Goal: Information Seeking & Learning: Learn about a topic

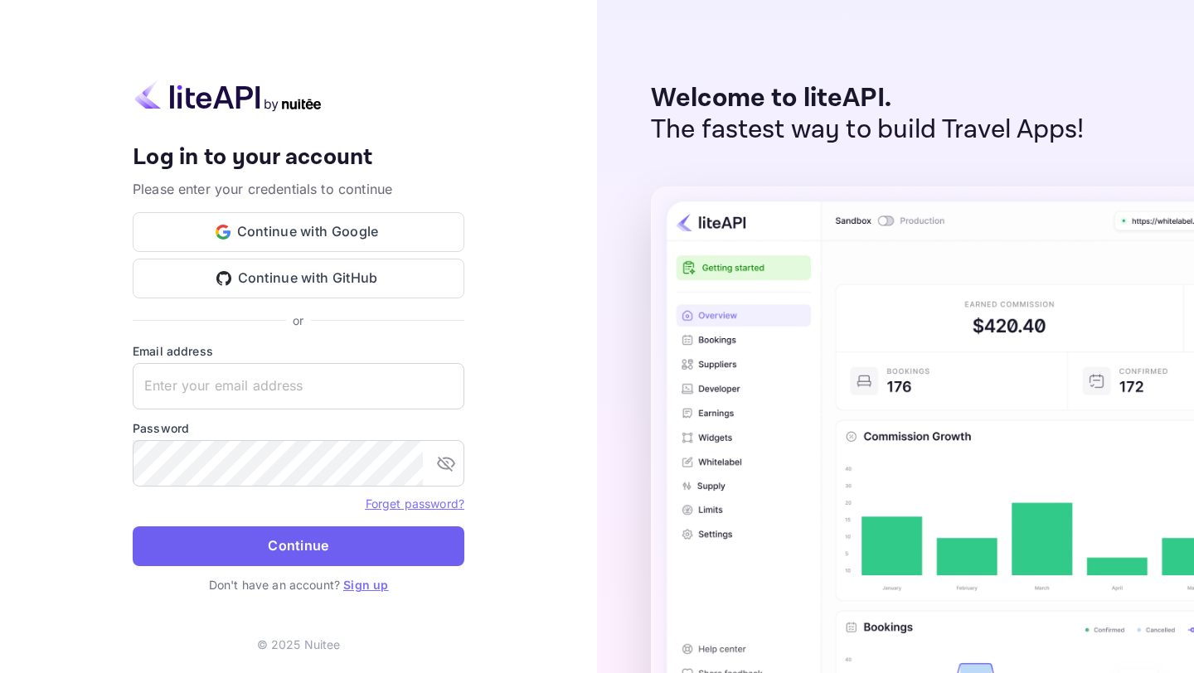
type input "[EMAIL_ADDRESS][DOMAIN_NAME]"
click at [377, 543] on button "Continue" at bounding box center [299, 546] width 332 height 40
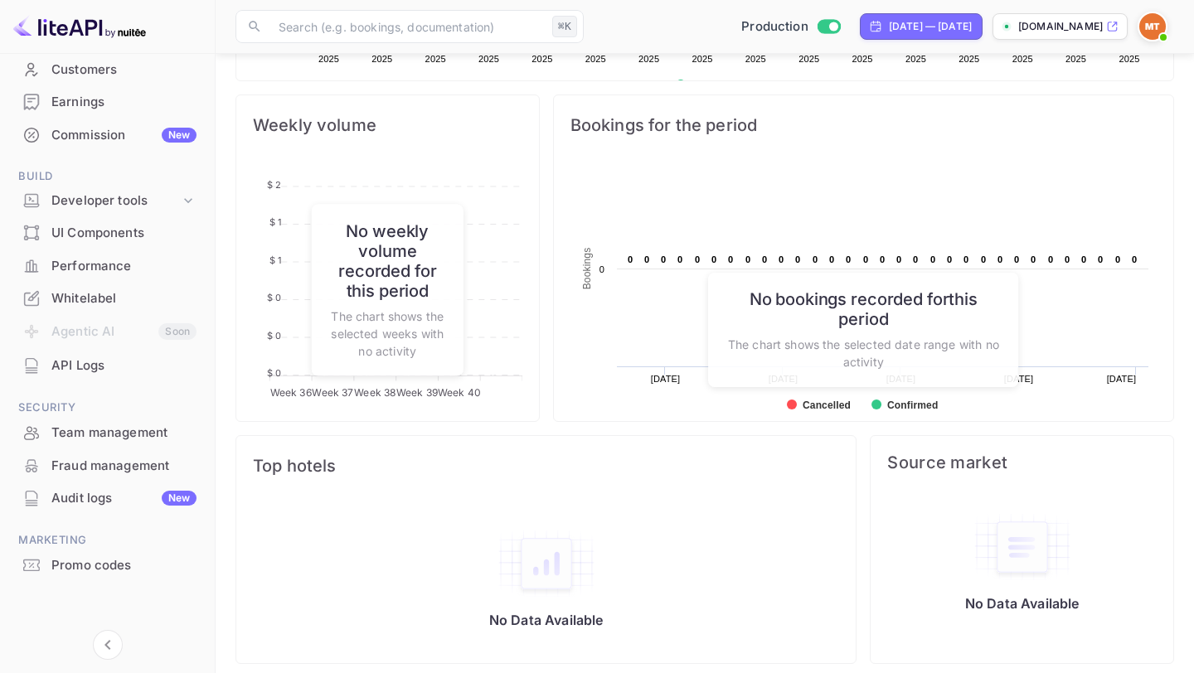
scroll to position [594, 0]
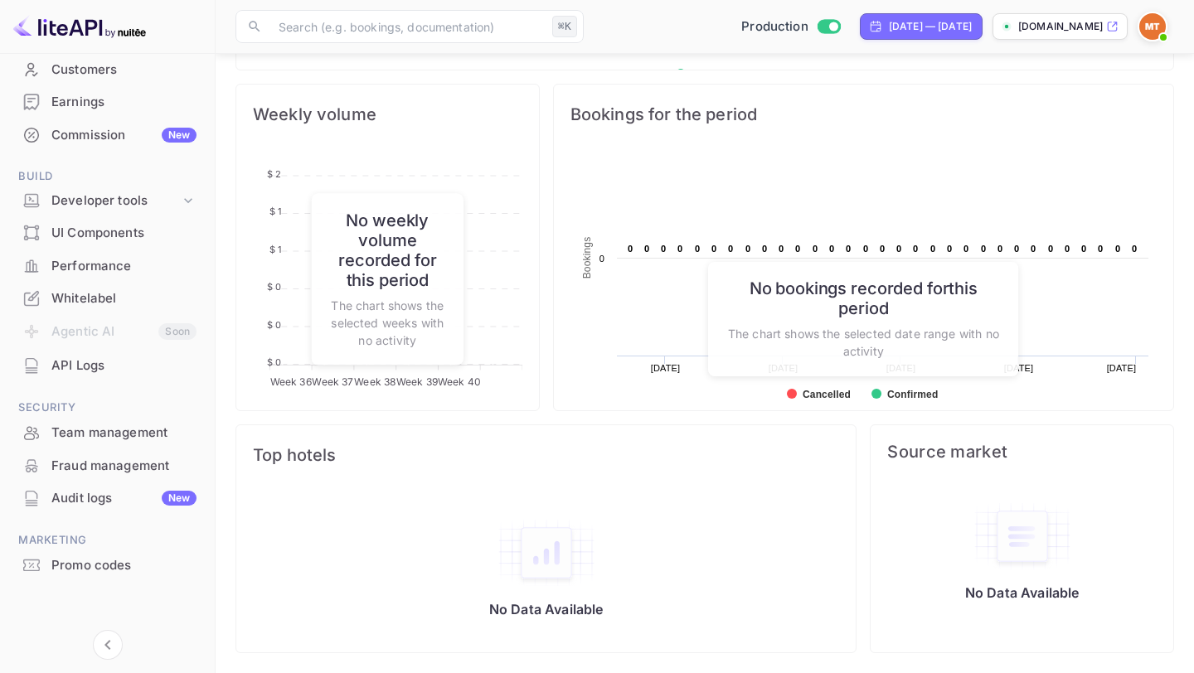
click at [530, 545] on img at bounding box center [546, 553] width 99 height 70
click at [357, 487] on div "No Data Available" at bounding box center [545, 568] width 619 height 166
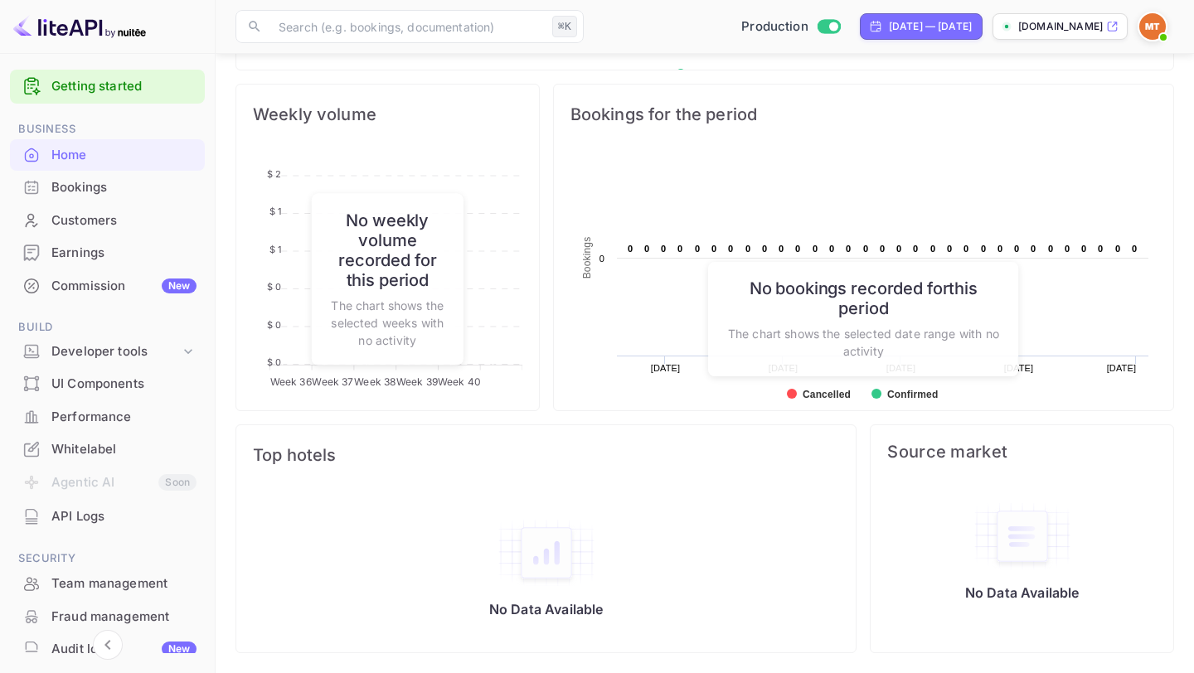
scroll to position [0, 0]
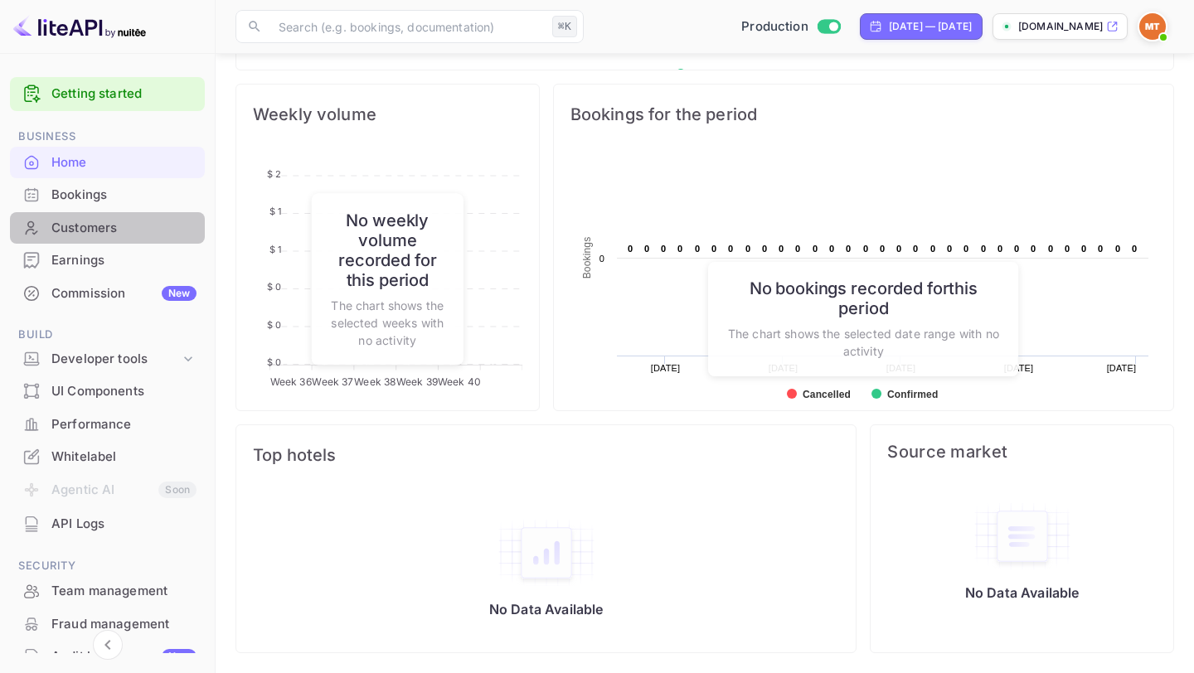
click at [128, 216] on div "Customers" at bounding box center [107, 228] width 195 height 32
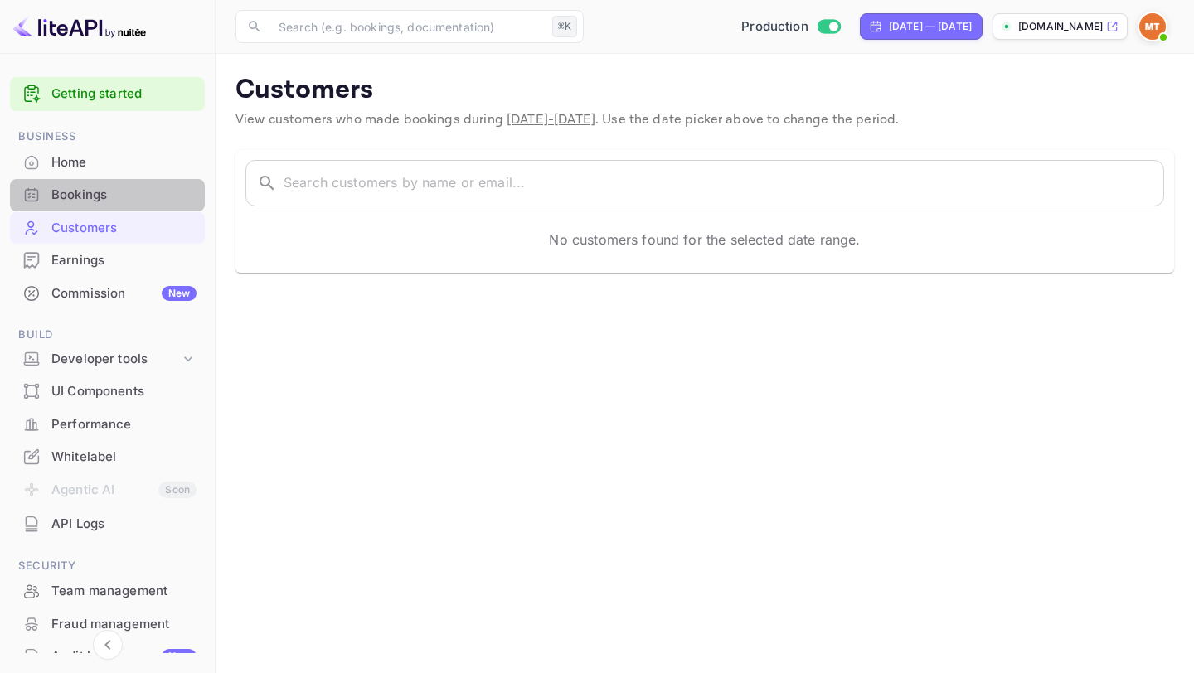
click at [133, 201] on div "Bookings" at bounding box center [123, 195] width 145 height 19
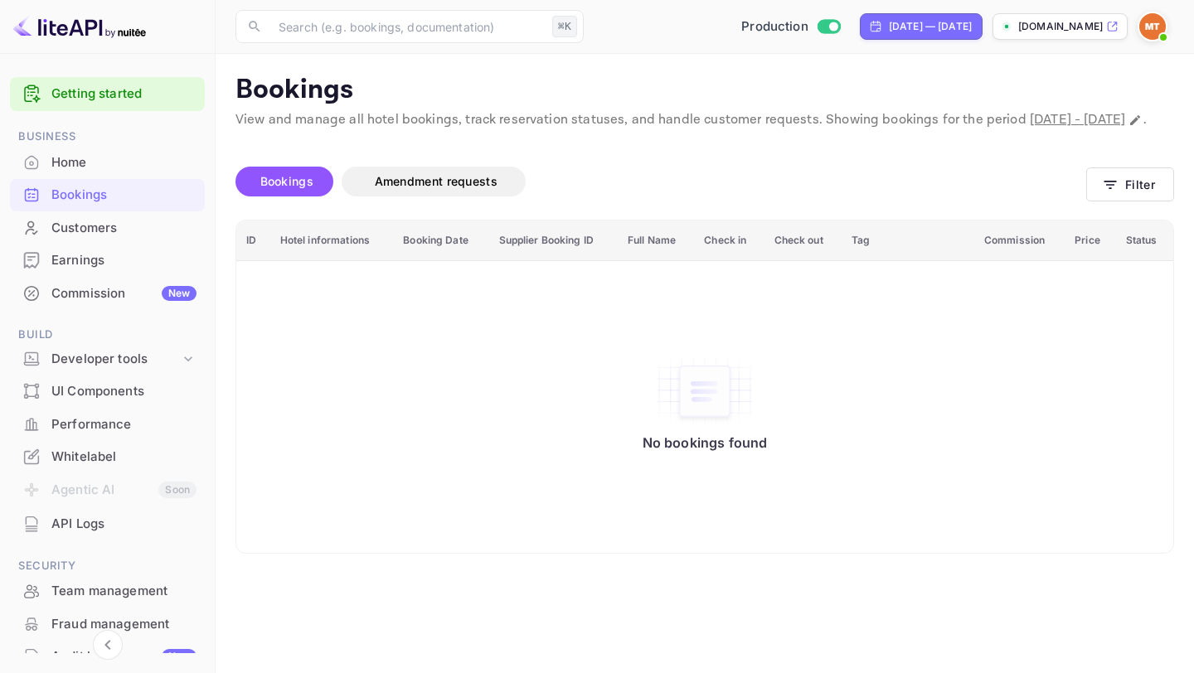
click at [129, 299] on div "Commission New" at bounding box center [123, 293] width 145 height 19
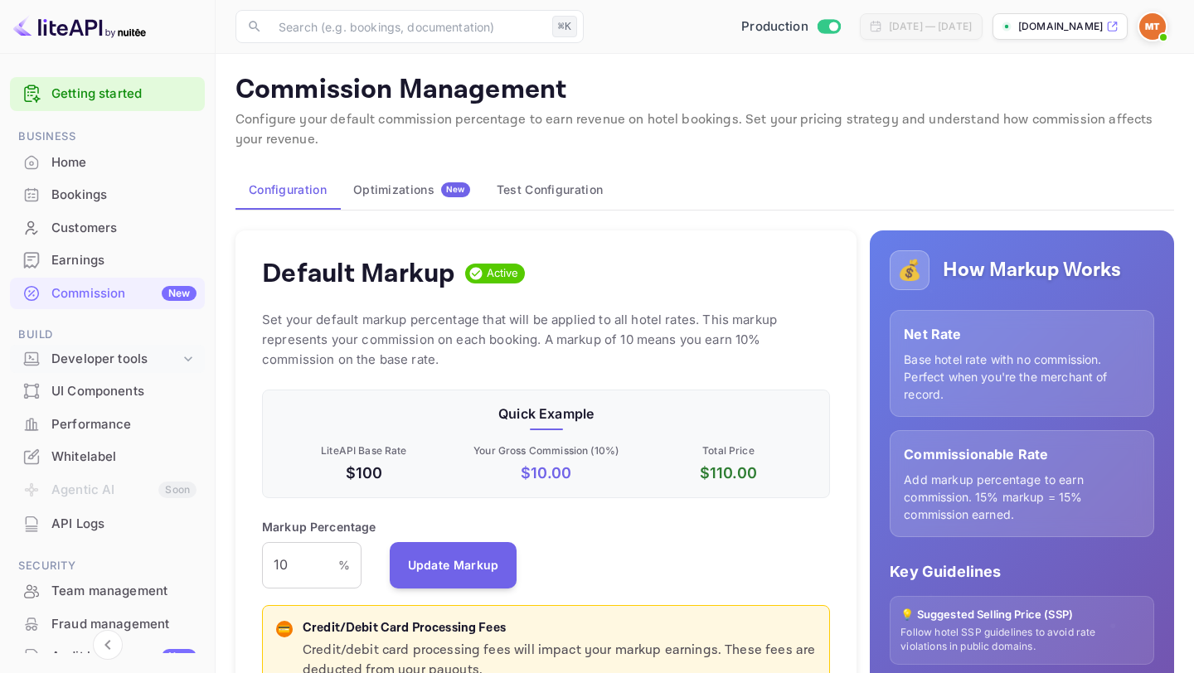
scroll to position [294, 568]
click at [112, 361] on div "Developer tools" at bounding box center [115, 359] width 129 height 19
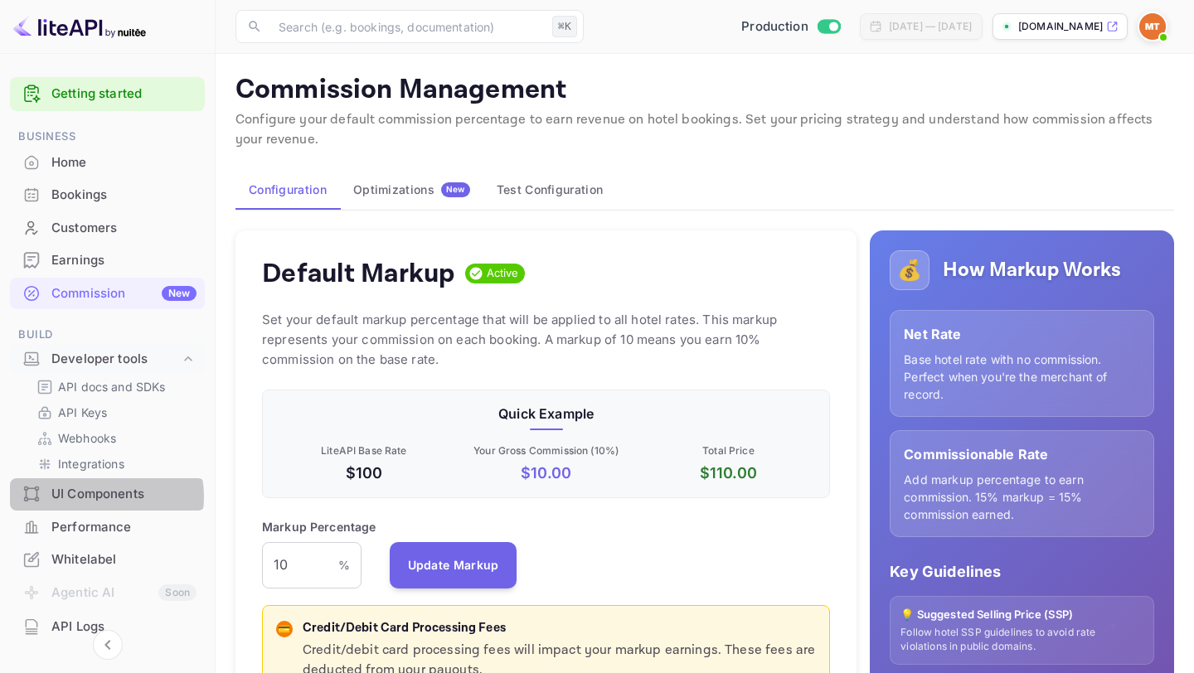
click at [99, 497] on div "UI Components" at bounding box center [123, 494] width 145 height 19
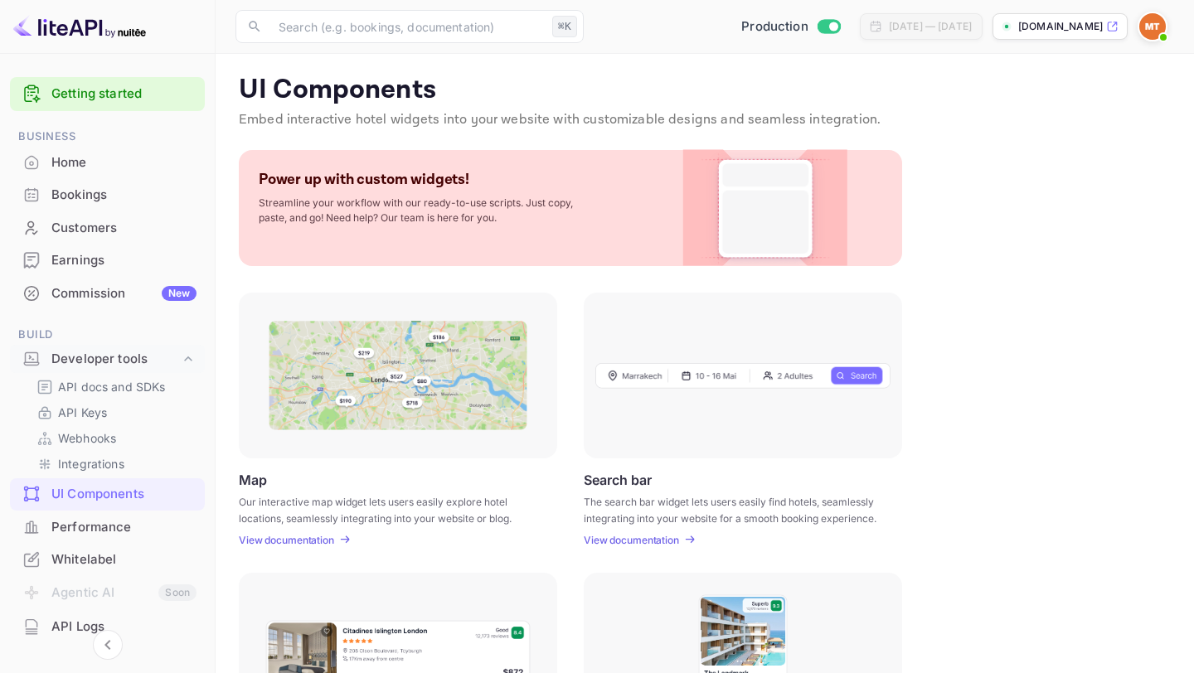
click at [99, 523] on div "Performance" at bounding box center [123, 527] width 145 height 19
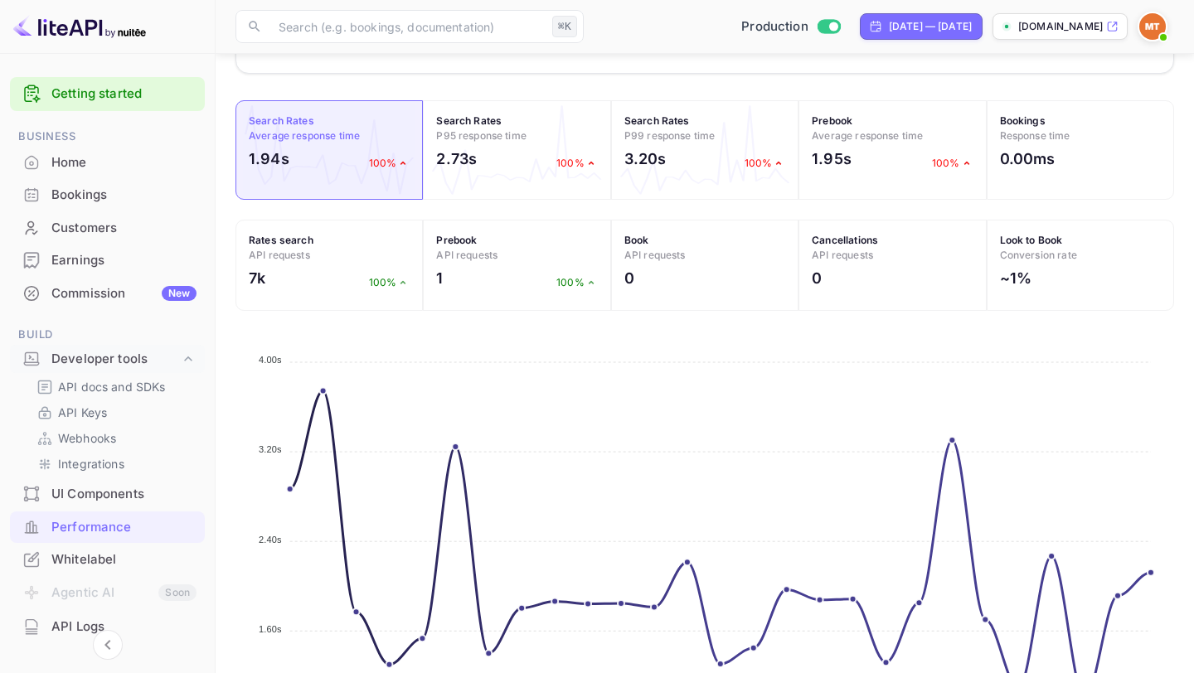
scroll to position [619, 0]
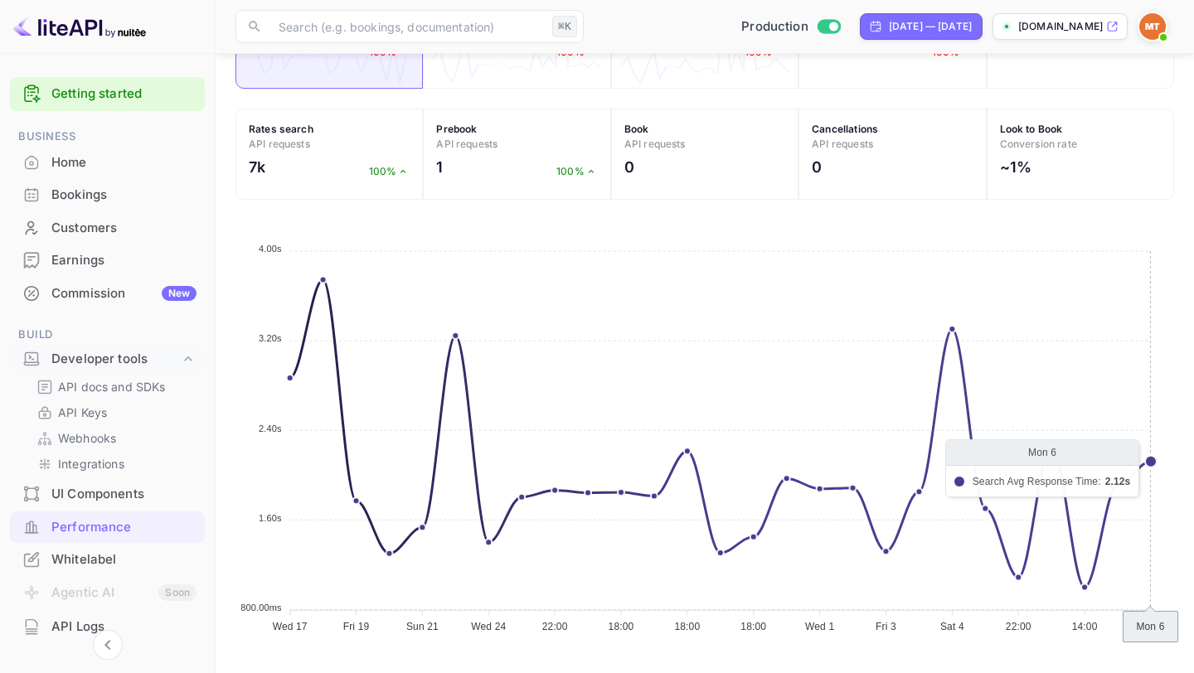
click at [1144, 504] on icon "Wed 17 Wed 17 Fri 19 Fri 19 Sun 21 Sun 21 Wed 24 Wed 24 22:00 22:00 18:00 18:00…" at bounding box center [704, 433] width 939 height 415
click at [1150, 461] on icon "Wed 17 Wed 17 Fri 19 Fri 19 Sun 21 Sun 21 Wed 24 Wed 24 22:00 22:00 18:00 18:00…" at bounding box center [704, 433] width 939 height 415
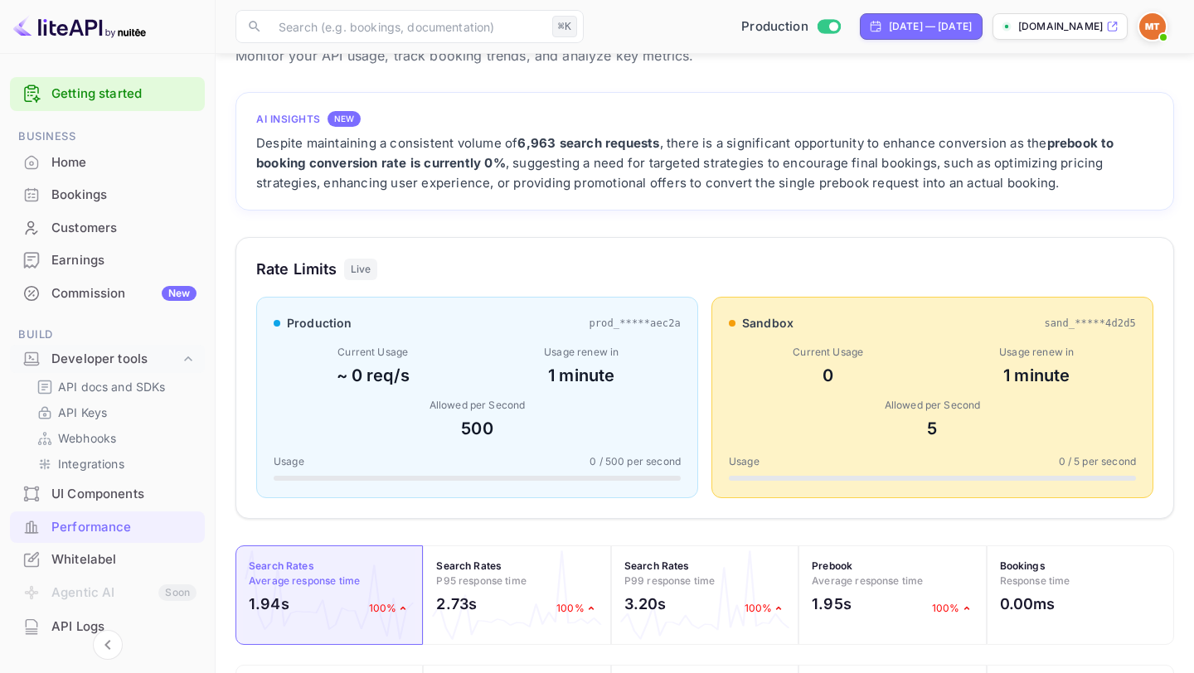
scroll to position [67, 0]
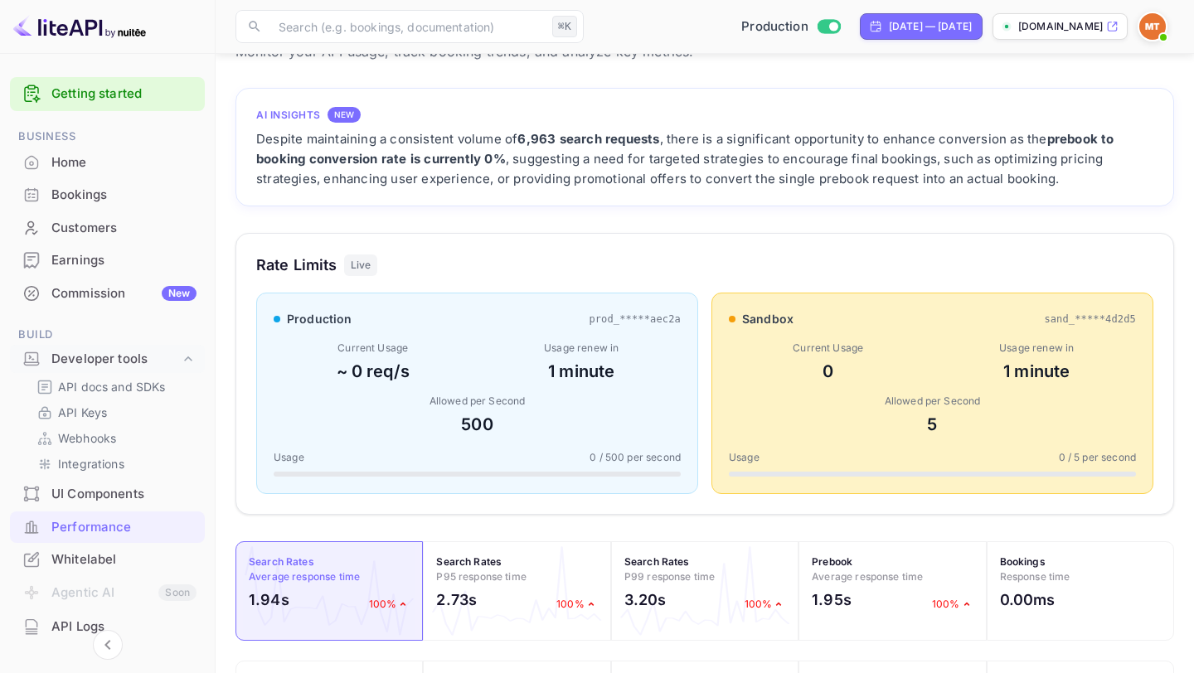
click at [895, 380] on div "0" at bounding box center [828, 371] width 199 height 25
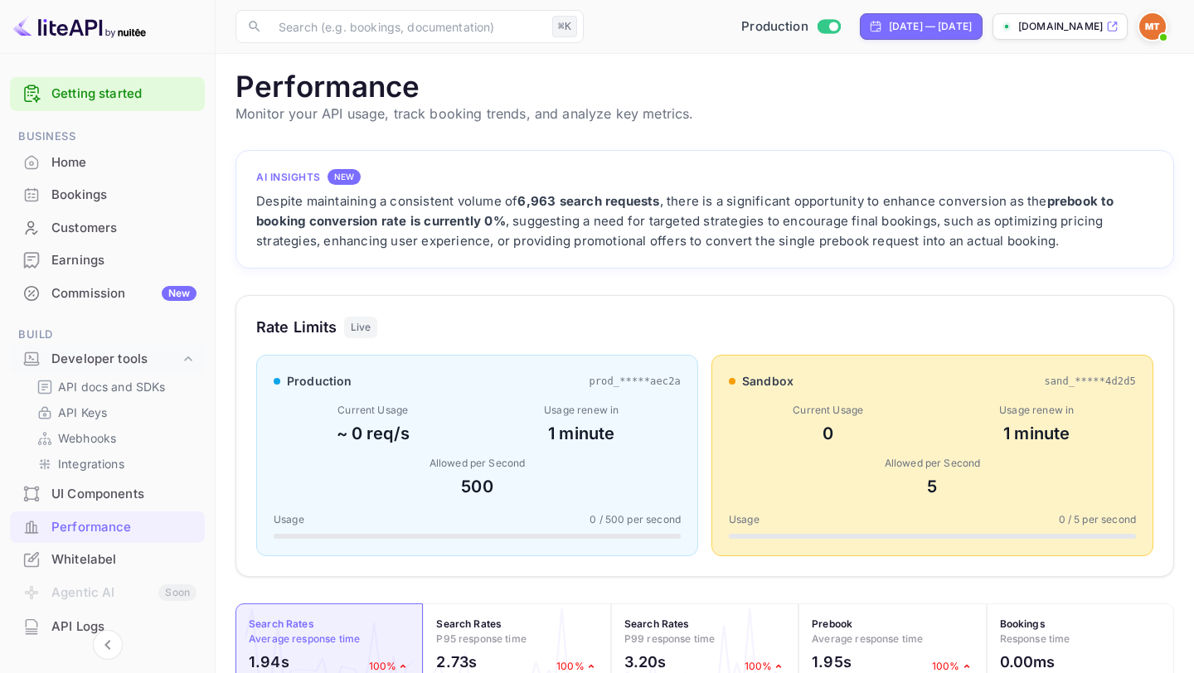
scroll to position [0, 0]
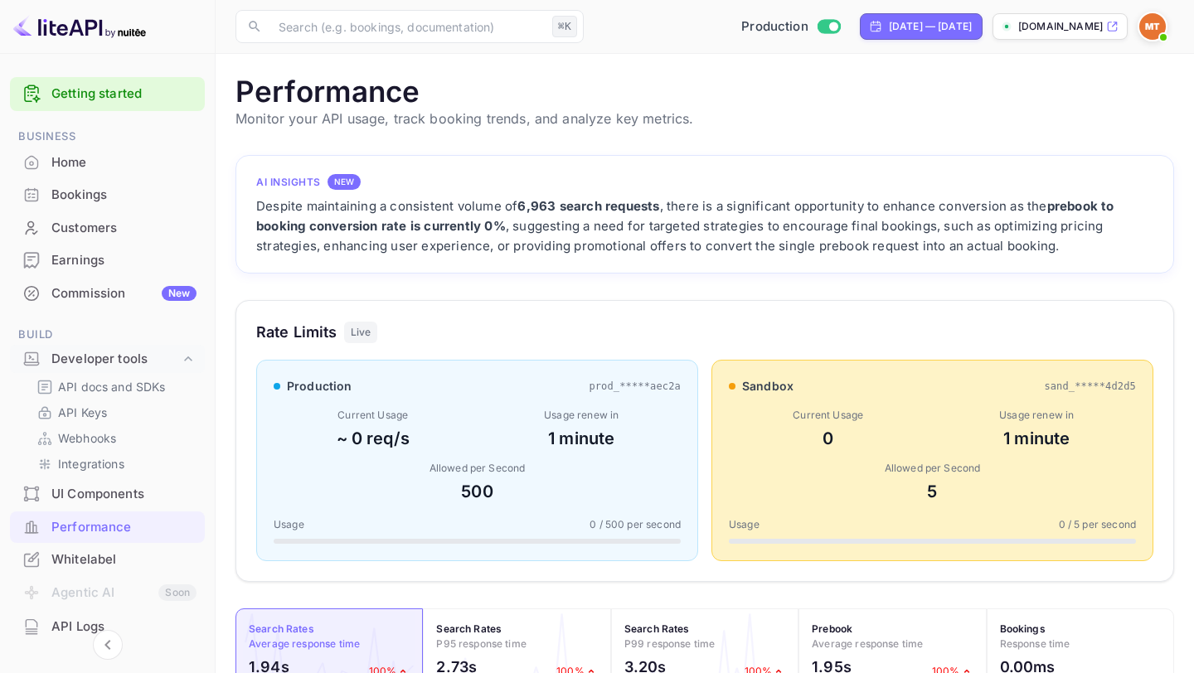
click at [363, 222] on strong "prebook to booking conversion rate is currently 0%" at bounding box center [685, 216] width 858 height 36
click at [127, 99] on link "Getting started" at bounding box center [123, 94] width 145 height 19
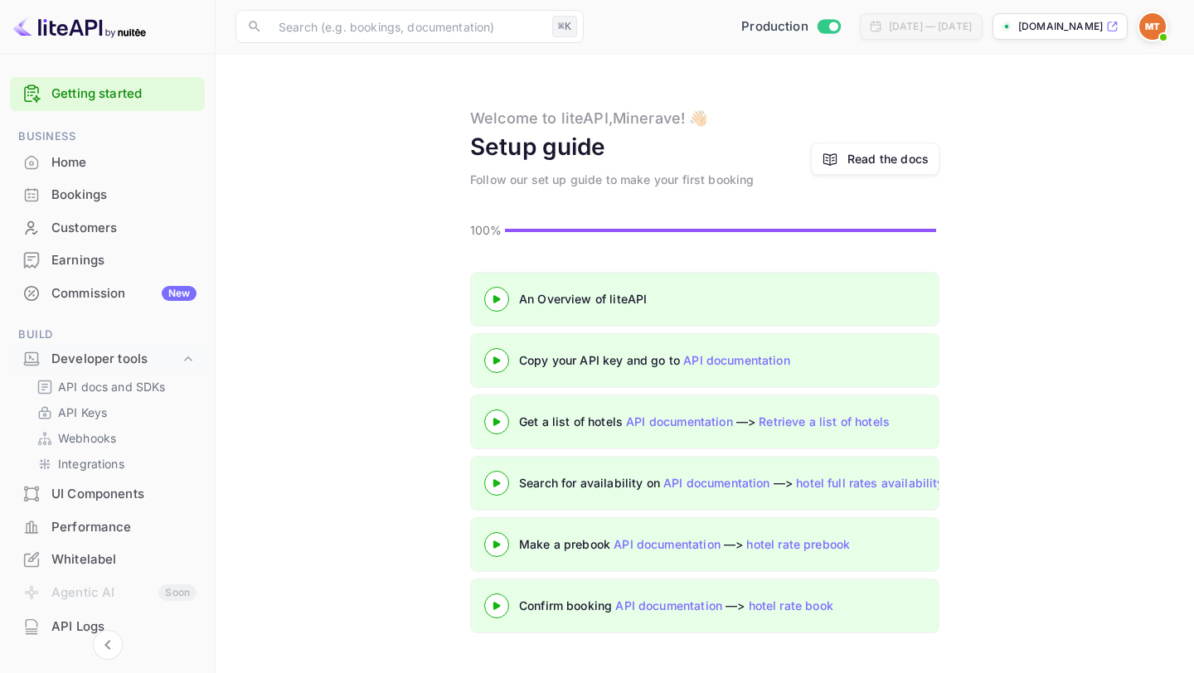
click at [1119, 29] on div "hotel.minerave.co" at bounding box center [1059, 26] width 135 height 27
